Goal: Navigation & Orientation: Find specific page/section

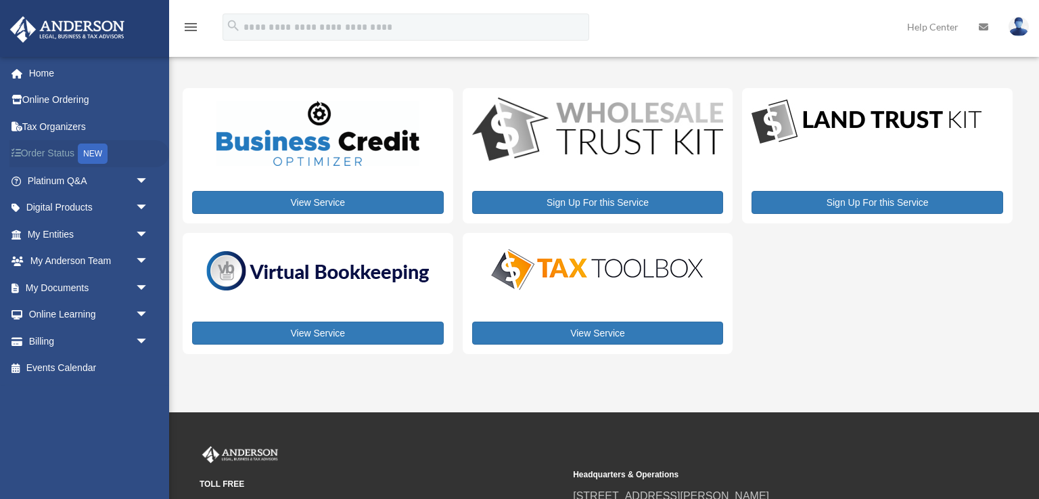
click at [75, 162] on link "Order Status NEW" at bounding box center [89, 154] width 160 height 28
click at [78, 338] on link "Billing arrow_drop_down" at bounding box center [89, 341] width 160 height 27
click at [137, 342] on span "arrow_drop_down" at bounding box center [148, 342] width 27 height 28
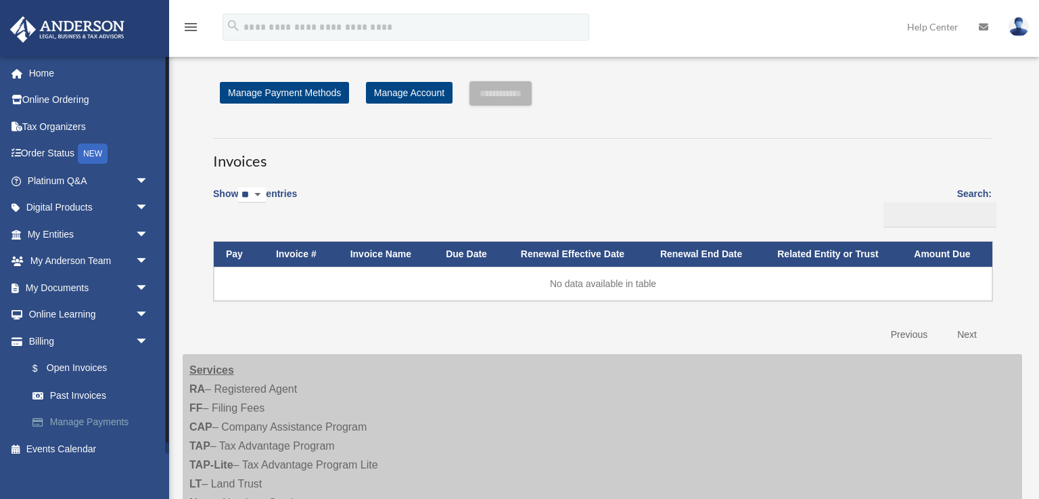
click at [91, 414] on link "Manage Payments" at bounding box center [94, 422] width 150 height 27
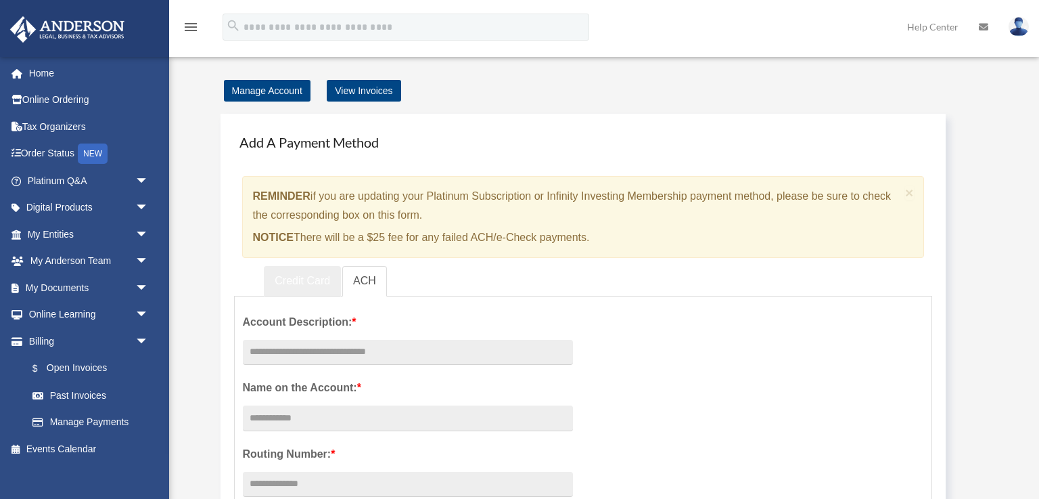
click at [320, 279] on link "Credit Card" at bounding box center [302, 281] width 77 height 30
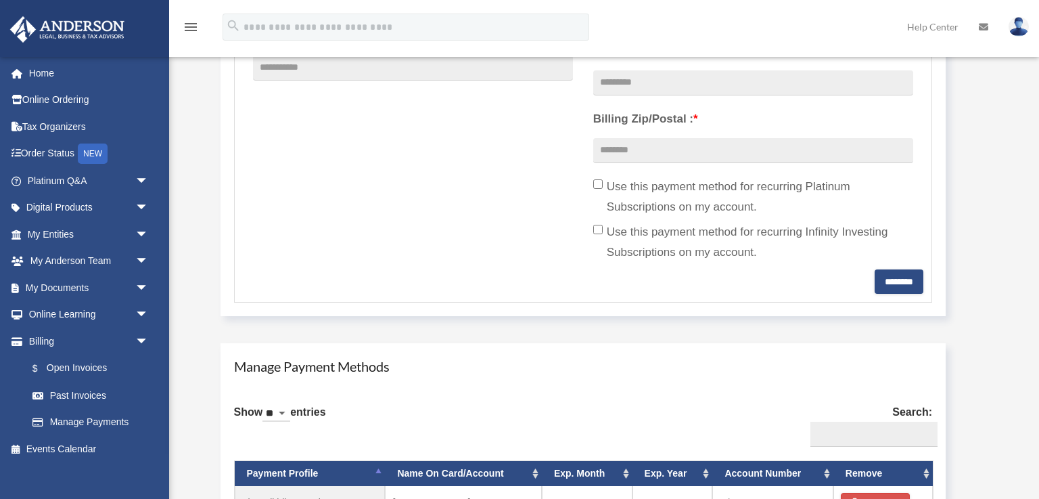
scroll to position [742, 0]
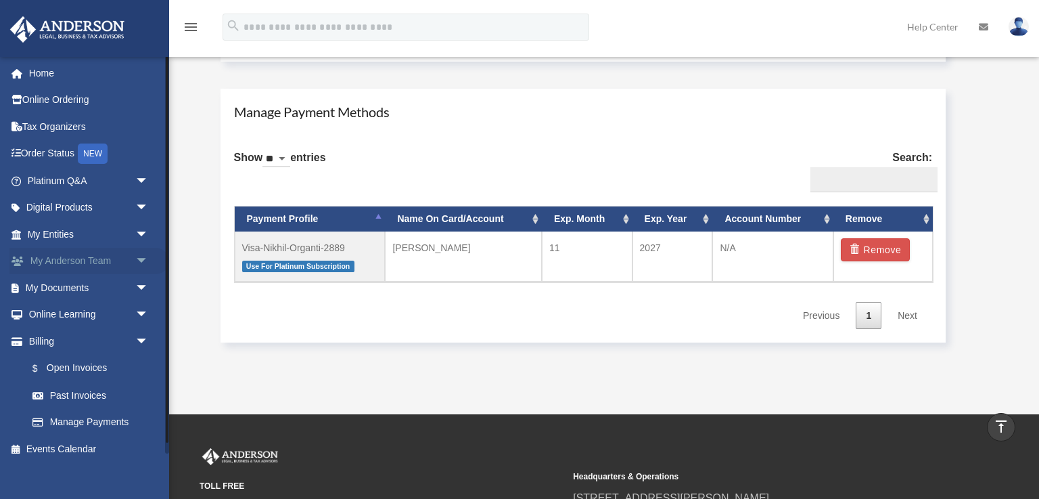
click at [146, 259] on span "arrow_drop_down" at bounding box center [148, 262] width 27 height 28
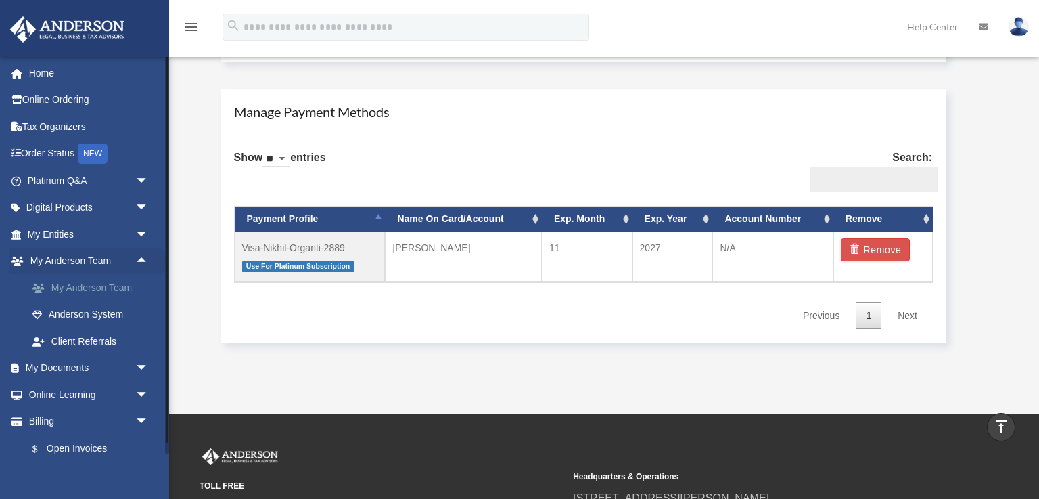
click at [125, 289] on link "My Anderson Team" at bounding box center [94, 287] width 150 height 27
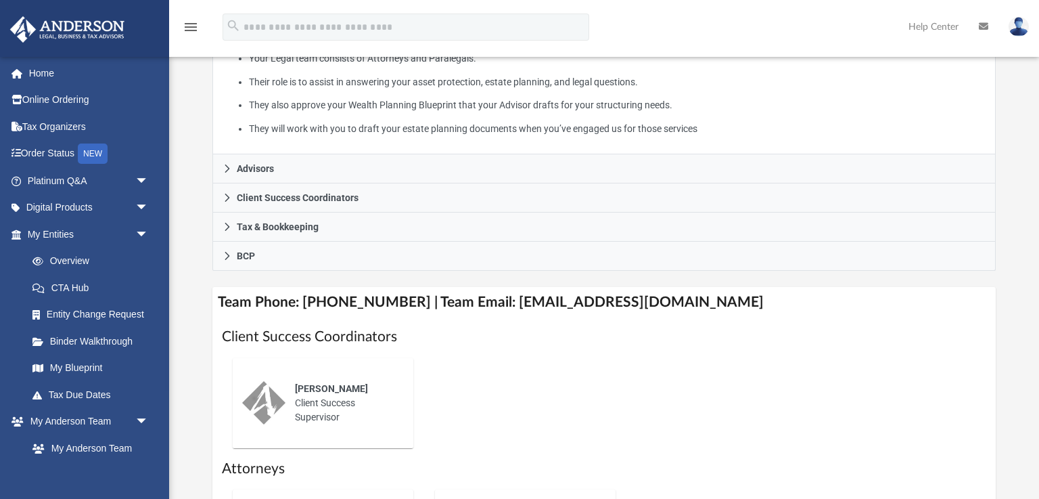
scroll to position [325, 0]
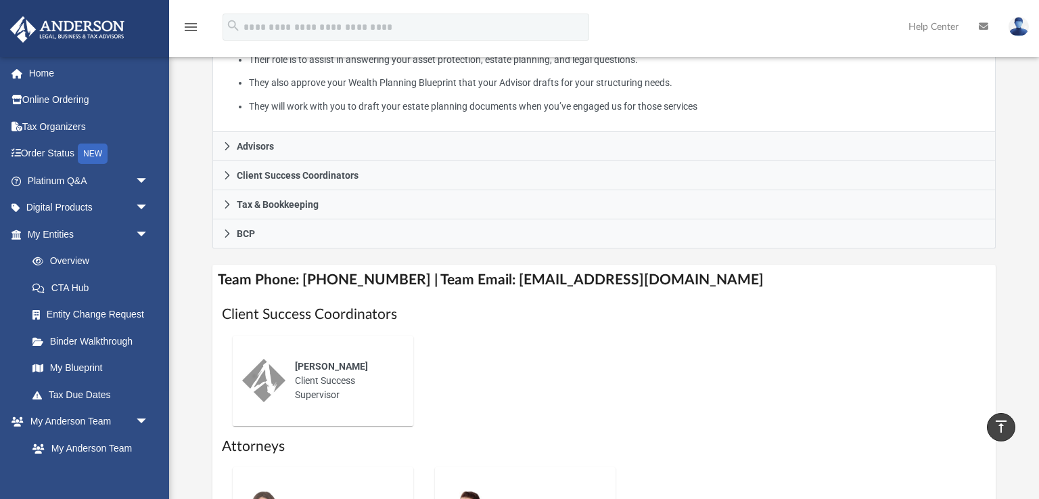
click at [200, 359] on div "Who is on my team and who will I work with: While a client of [PERSON_NAME] you…" at bounding box center [604, 233] width 870 height 949
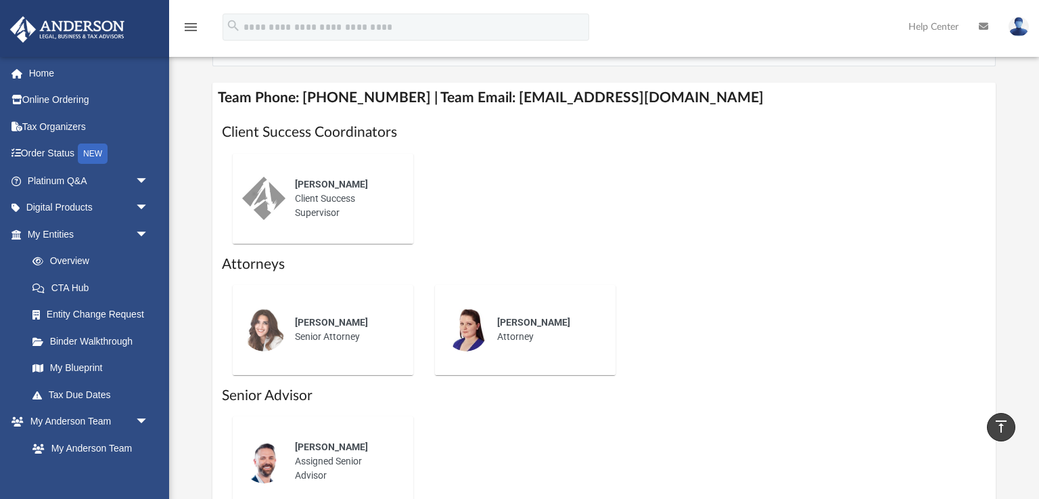
scroll to position [590, 0]
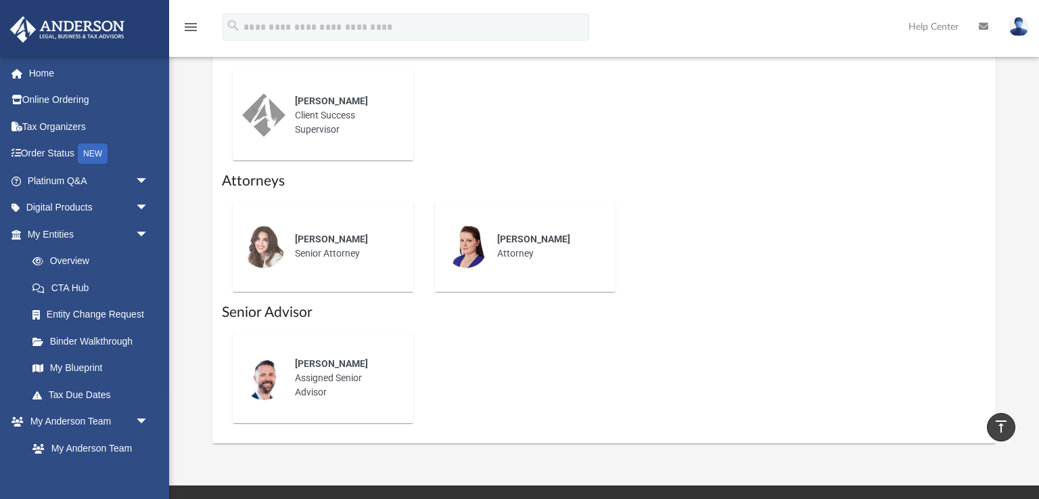
click at [807, 340] on div "[PERSON_NAME] Assigned Senior Advisor" at bounding box center [604, 378] width 764 height 112
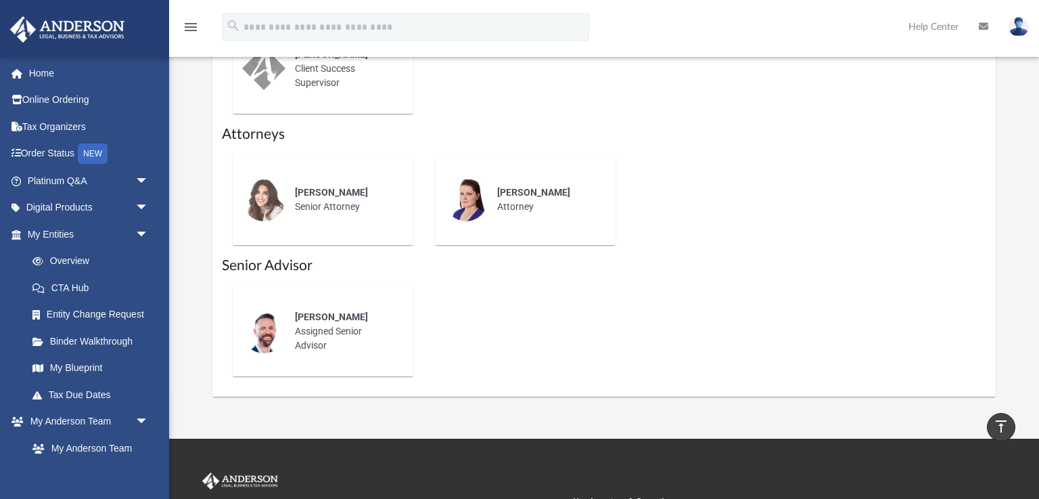
scroll to position [665, 0]
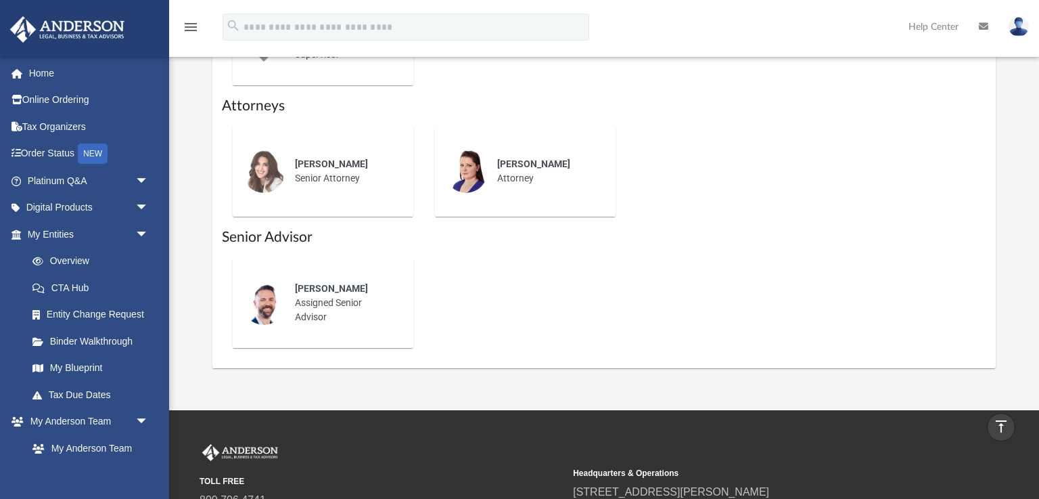
click at [312, 306] on div "[PERSON_NAME] Assigned Senior Advisor" at bounding box center [345, 303] width 118 height 62
click at [141, 231] on span "arrow_drop_down" at bounding box center [148, 235] width 27 height 28
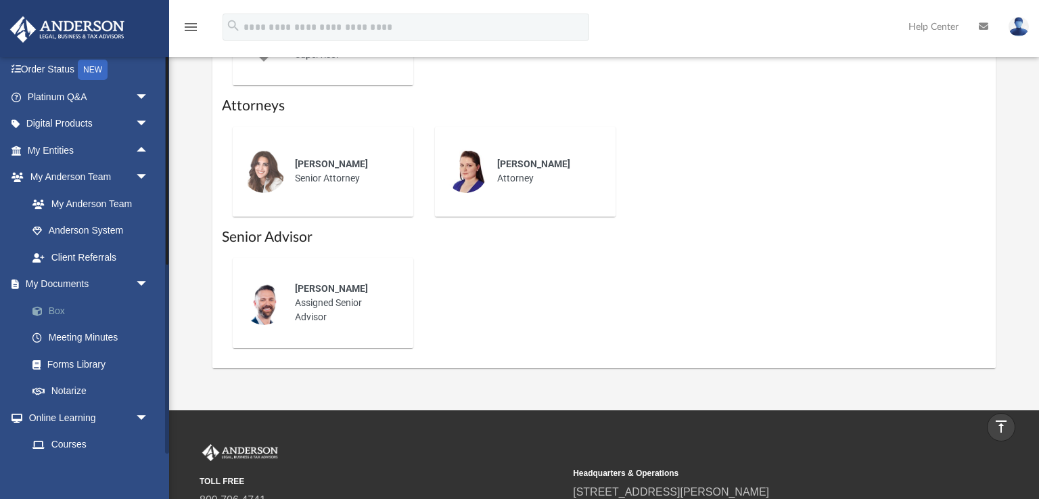
scroll to position [0, 0]
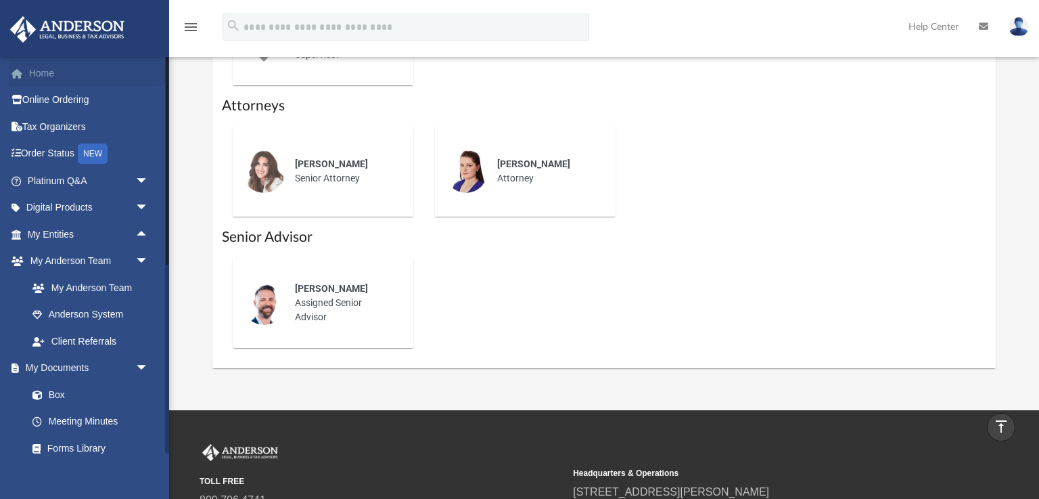
click at [68, 76] on link "Home" at bounding box center [89, 73] width 160 height 27
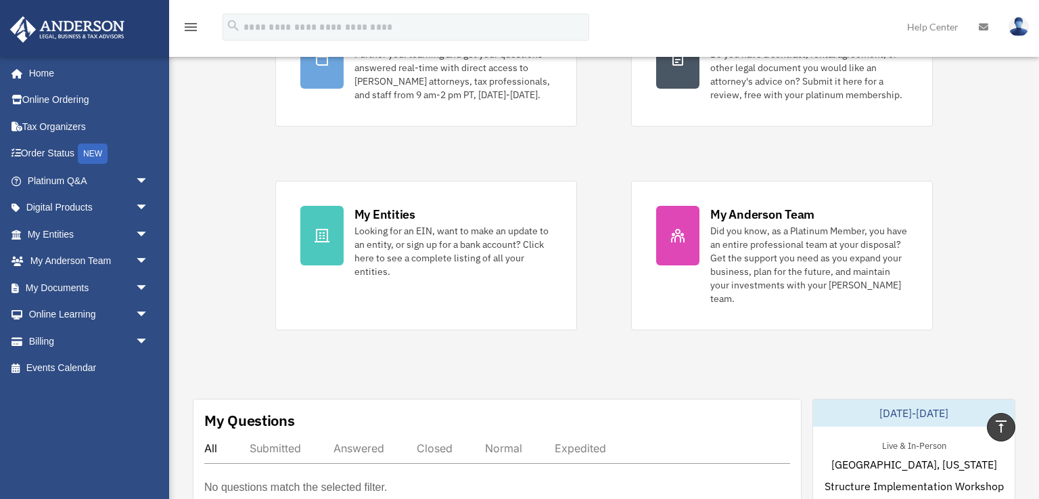
scroll to position [122, 0]
